Goal: Task Accomplishment & Management: Complete application form

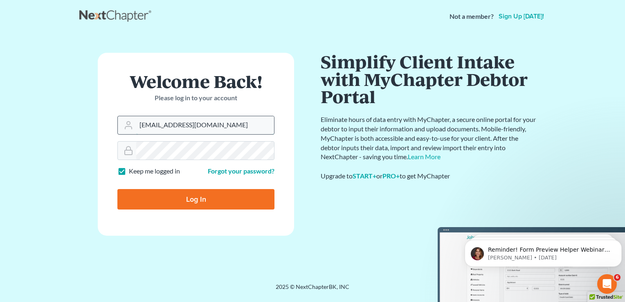
click at [178, 119] on input "Hunter@shieldlaw.com" at bounding box center [205, 125] width 138 height 18
type input "[EMAIL_ADDRESS][DOMAIN_NAME]"
click at [187, 202] on input "Log In" at bounding box center [195, 199] width 157 height 20
type input "Thinking..."
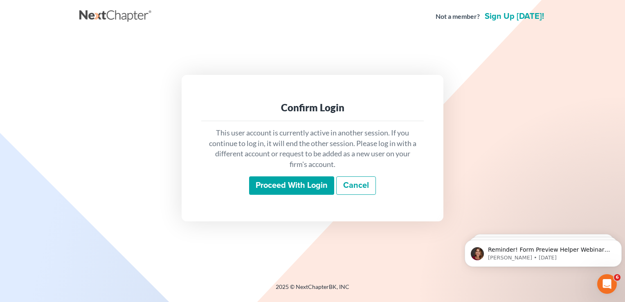
click at [307, 189] on input "Proceed with login" at bounding box center [291, 185] width 85 height 19
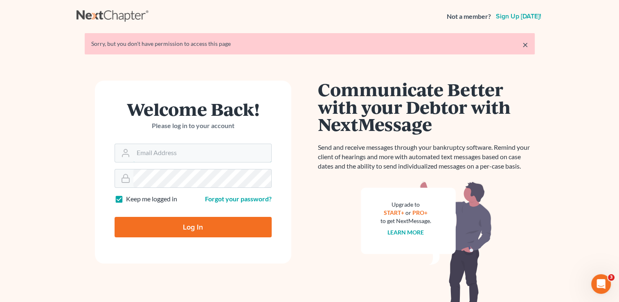
type input "Nick@shieldlaw.com"
click at [216, 230] on input "Log In" at bounding box center [193, 227] width 157 height 20
type input "Thinking..."
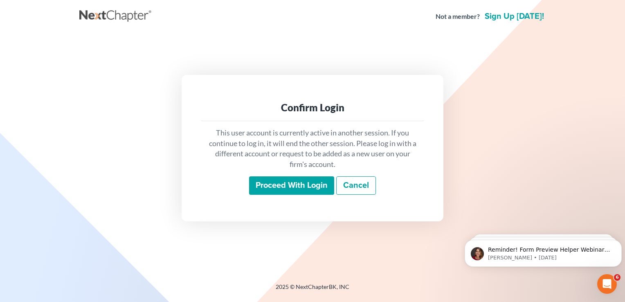
click at [308, 180] on input "Proceed with login" at bounding box center [291, 185] width 85 height 19
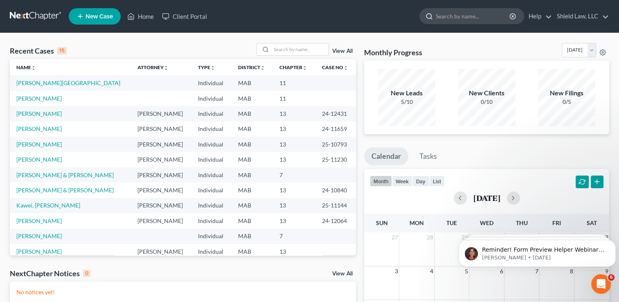
click at [477, 10] on input "search" at bounding box center [473, 16] width 75 height 15
type input "G"
type input "[PERSON_NAME]"
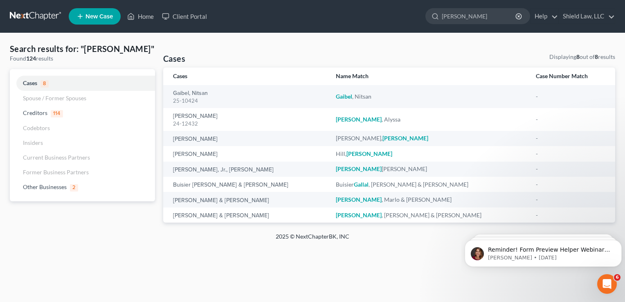
click at [105, 18] on span "New Case" at bounding box center [99, 17] width 27 height 6
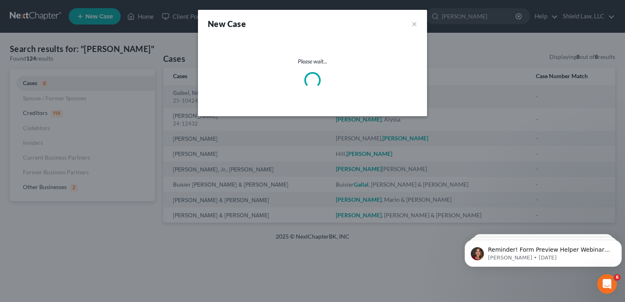
select select "39"
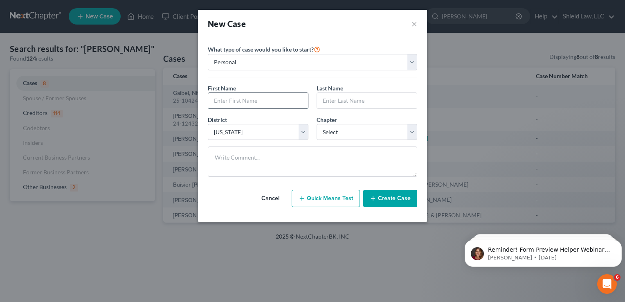
click at [284, 96] on input "text" at bounding box center [258, 101] width 100 height 16
type input "[PERSON_NAME]"
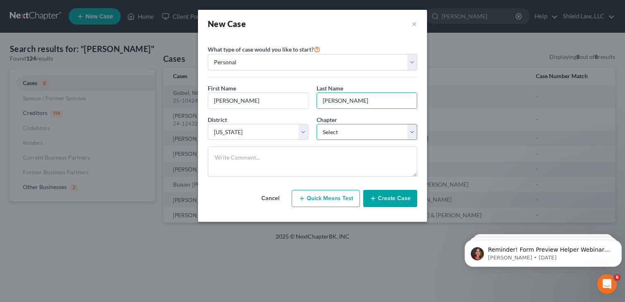
click at [370, 135] on select "Select 7 11 12 13" at bounding box center [367, 132] width 101 height 16
select select "0"
click at [317, 124] on select "Select 7 11 12 13" at bounding box center [367, 132] width 101 height 16
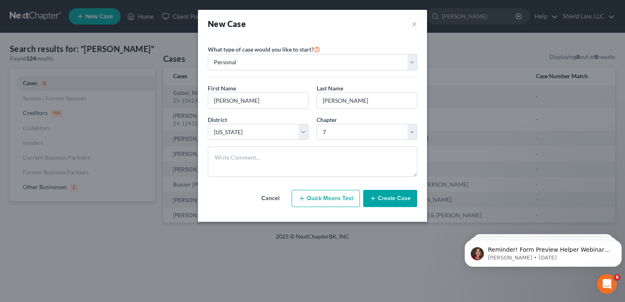
click at [383, 199] on button "Create Case" at bounding box center [390, 198] width 54 height 17
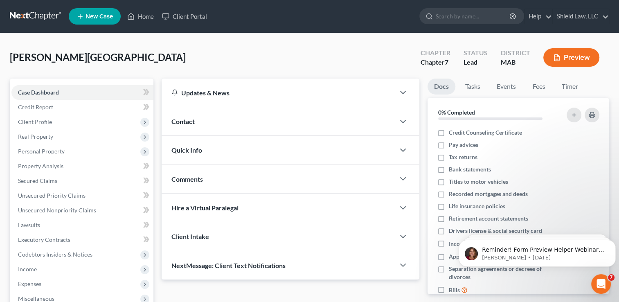
click at [214, 117] on div "Contact" at bounding box center [278, 121] width 233 height 28
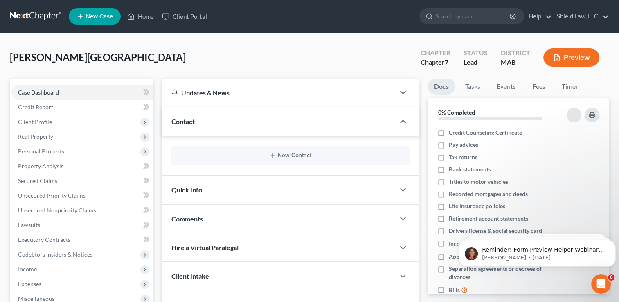
click at [196, 190] on span "Quick Info" at bounding box center [186, 190] width 31 height 8
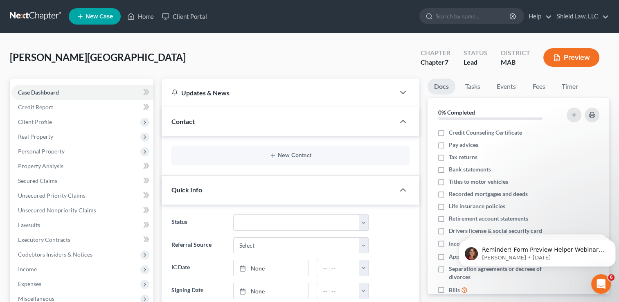
click at [250, 163] on div "New Contact" at bounding box center [290, 156] width 238 height 20
click at [295, 153] on button "New Contact" at bounding box center [290, 155] width 225 height 7
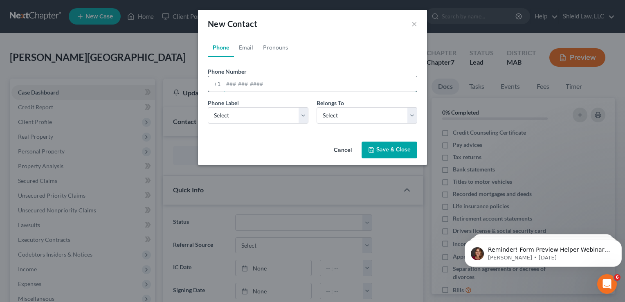
click at [264, 86] on input "tel" at bounding box center [320, 84] width 194 height 16
type input "[PHONE_NUMBER]"
click at [258, 115] on select "Select Mobile Home Work Other" at bounding box center [258, 115] width 101 height 16
select select "0"
click at [208, 107] on select "Select Mobile Home Work Other" at bounding box center [258, 115] width 101 height 16
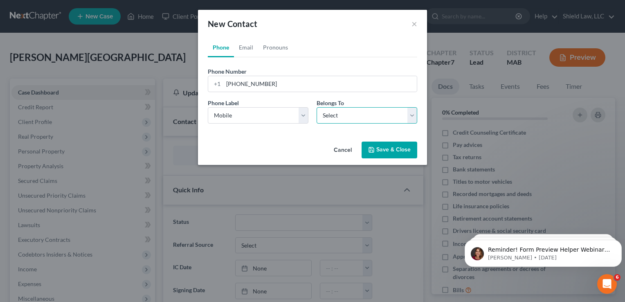
click at [358, 117] on select "Select Client Other" at bounding box center [367, 115] width 101 height 16
select select "0"
click at [317, 107] on select "Select Client Other" at bounding box center [367, 115] width 101 height 16
click at [247, 40] on link "Email" at bounding box center [246, 48] width 24 height 20
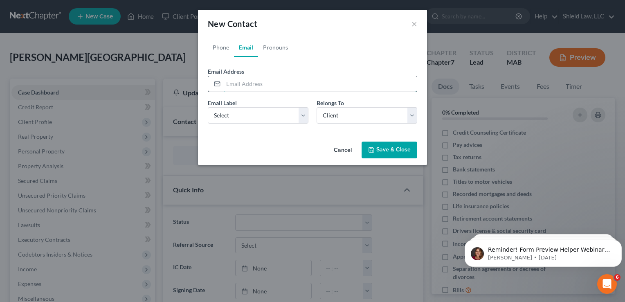
click at [252, 83] on input "email" at bounding box center [320, 84] width 194 height 16
type input "[EMAIL_ADDRESS][DOMAIN_NAME]"
click at [247, 112] on select "Select Home Work Other" at bounding box center [258, 115] width 101 height 16
select select "0"
click at [208, 107] on select "Select Home Work Other" at bounding box center [258, 115] width 101 height 16
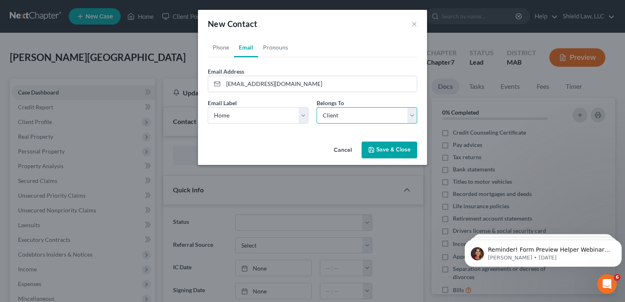
click at [383, 116] on select "Select Client Other" at bounding box center [367, 115] width 101 height 16
click at [317, 107] on select "Select Client Other" at bounding box center [367, 115] width 101 height 16
click at [390, 149] on button "Save & Close" at bounding box center [390, 150] width 56 height 17
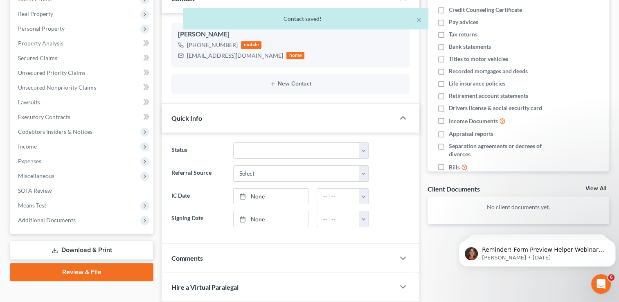
scroll to position [205, 0]
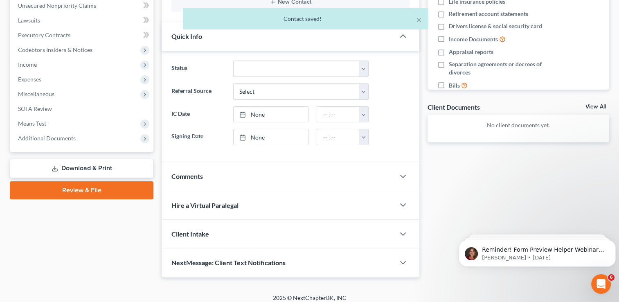
click at [222, 178] on div "Comments" at bounding box center [278, 176] width 233 height 28
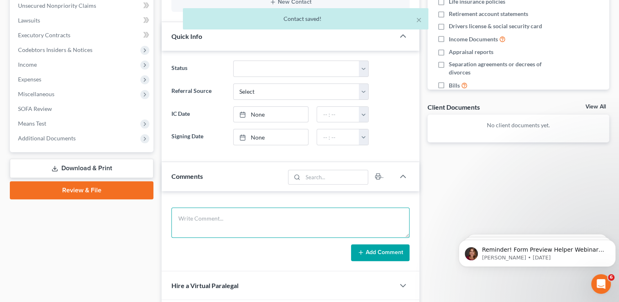
click at [286, 223] on textarea at bounding box center [290, 222] width 238 height 30
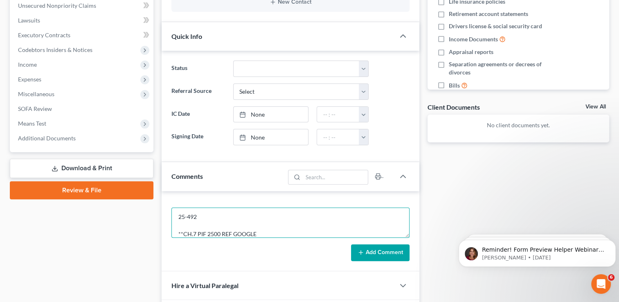
scroll to position [0, 0]
drag, startPoint x: 252, startPoint y: 233, endPoint x: 113, endPoint y: 178, distance: 150.6
click at [113, 178] on div "Petition Navigation Case Dashboard Payments Invoices Payments Payments Credit R…" at bounding box center [310, 116] width 608 height 484
type textarea "25-492 **CH.7 PIF 2500 REF GOOGLE **TEACHER MAKING 85K/YEAR **GETTING 500/MONTH…"
